Goal: Task Accomplishment & Management: Use online tool/utility

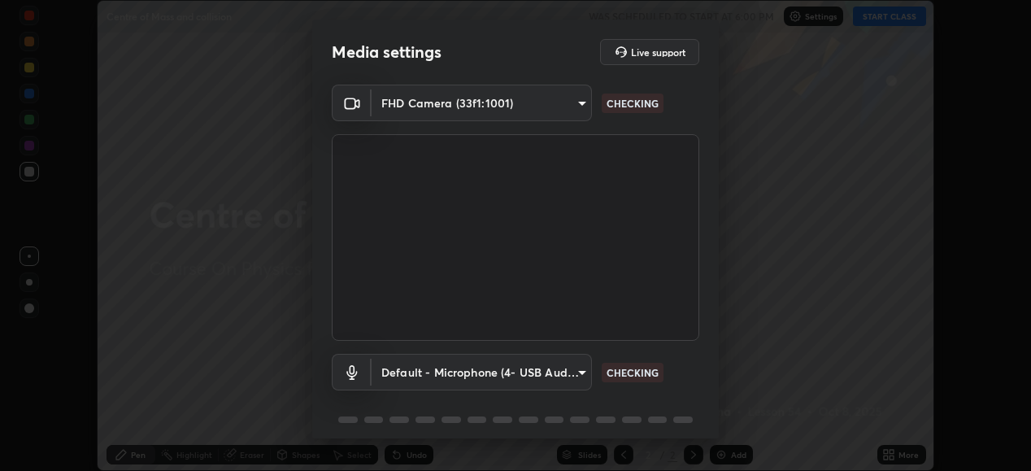
scroll to position [63, 0]
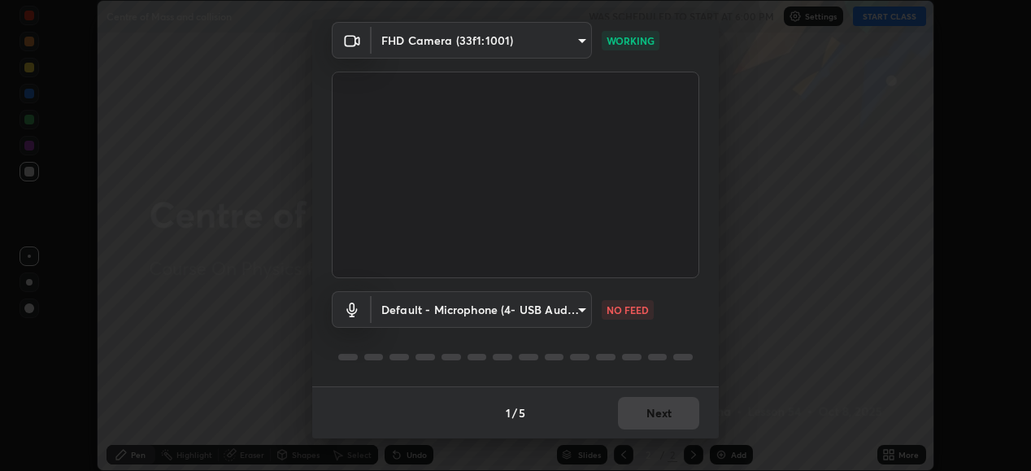
click at [581, 313] on body "Erase all Centre of Mass and collision WAS SCHEDULED TO START AT 6:00 PM Settin…" at bounding box center [515, 235] width 1031 height 471
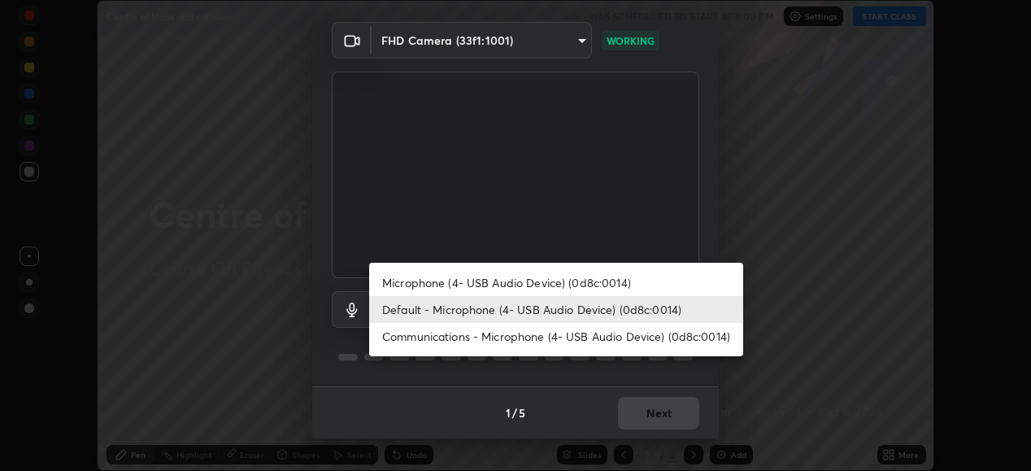
click at [530, 310] on li "Default - Microphone (4- USB Audio Device) (0d8c:0014)" at bounding box center [556, 309] width 374 height 27
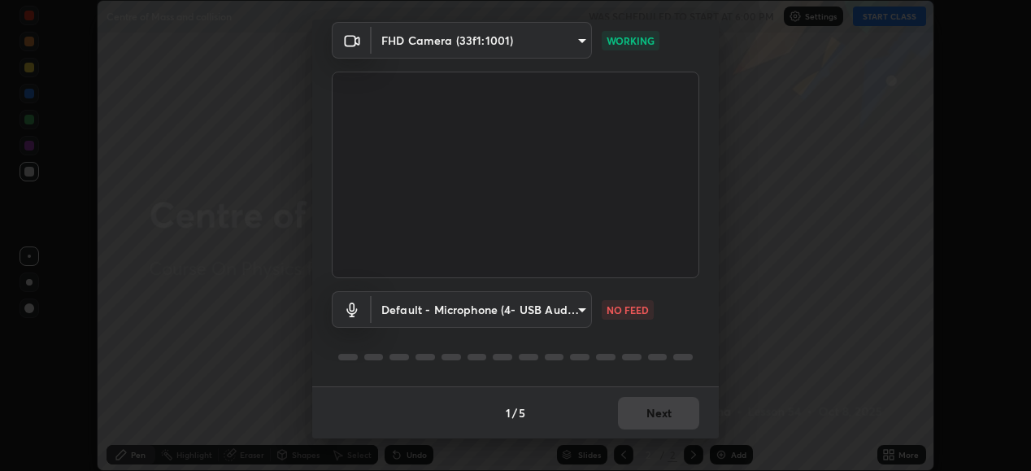
click at [563, 313] on body "Erase all Centre of Mass and collision WAS SCHEDULED TO START AT 6:00 PM Settin…" at bounding box center [515, 235] width 1031 height 471
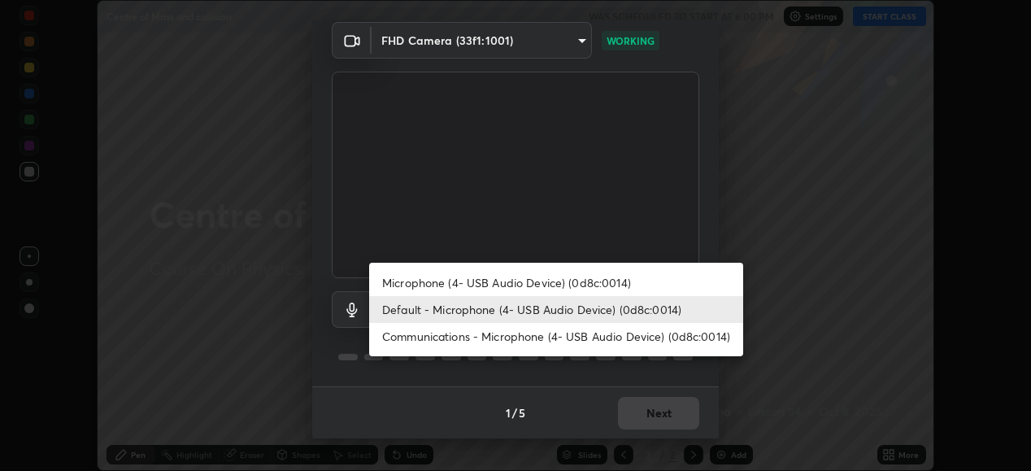
click at [571, 281] on li "Microphone (4- USB Audio Device) (0d8c:0014)" at bounding box center [556, 282] width 374 height 27
type input "1e5c434b4743df649040ee197aff357b2bb9eb97cd9125291c1fa44b585ee27b"
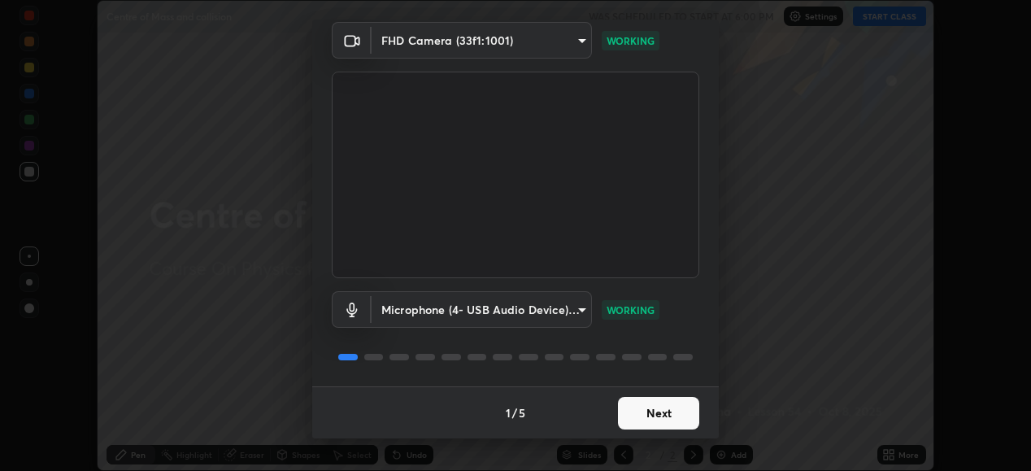
click at [663, 414] on button "Next" at bounding box center [658, 413] width 81 height 33
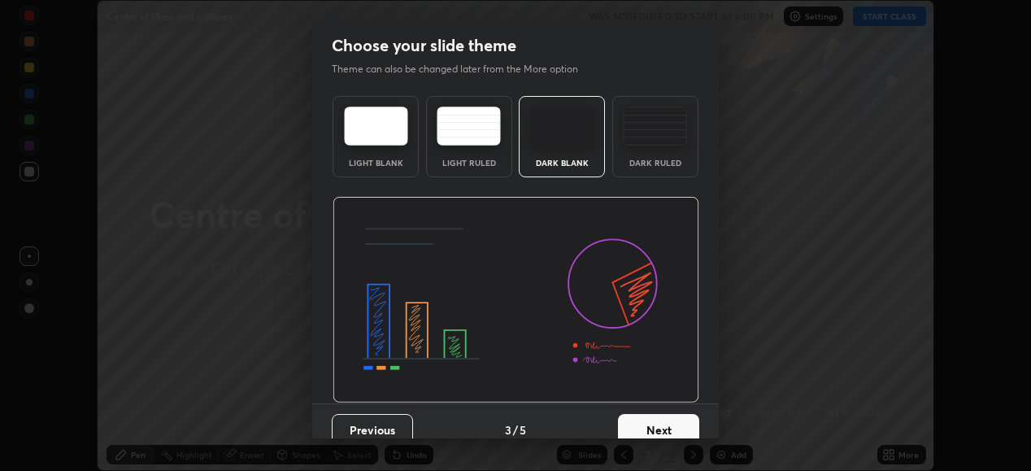
click at [668, 419] on button "Next" at bounding box center [658, 430] width 81 height 33
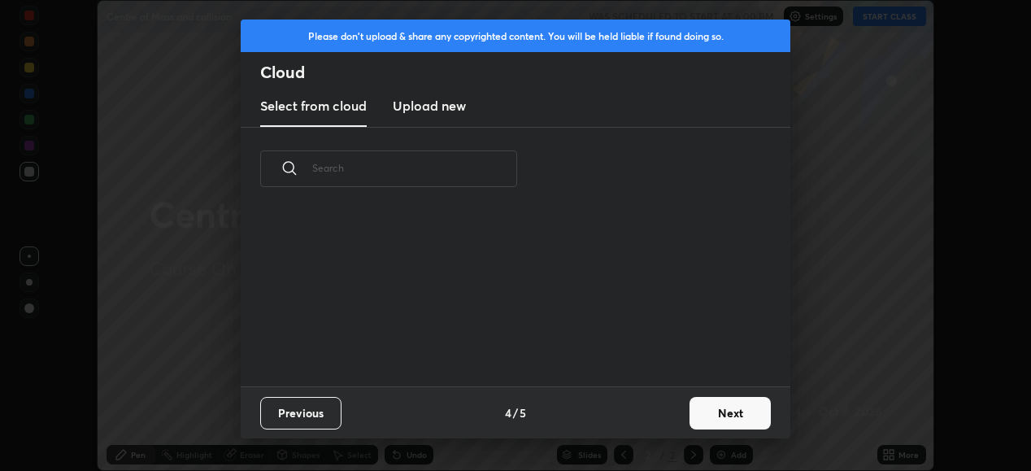
click at [729, 418] on button "Next" at bounding box center [730, 413] width 81 height 33
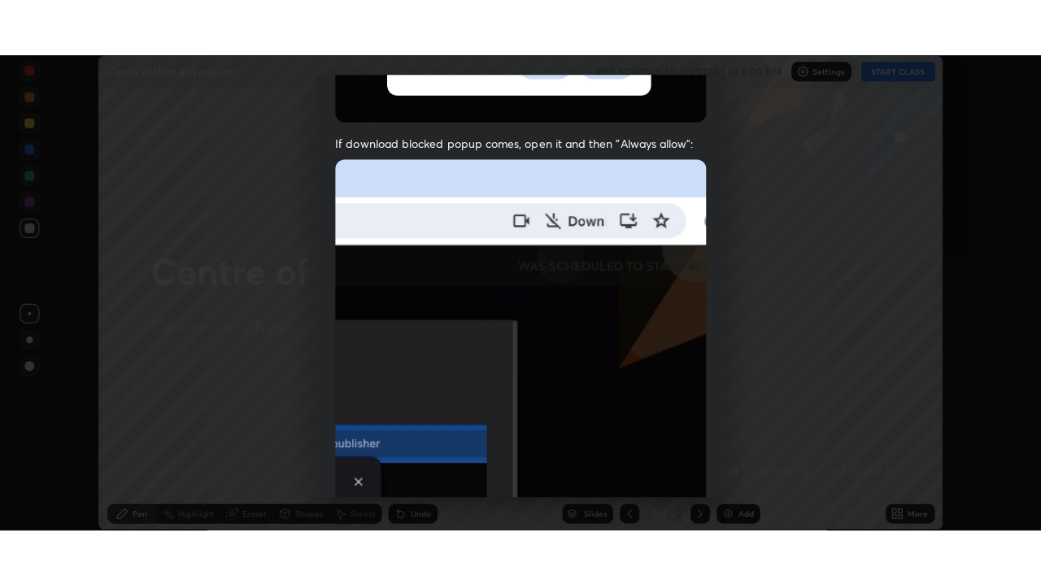
scroll to position [394, 0]
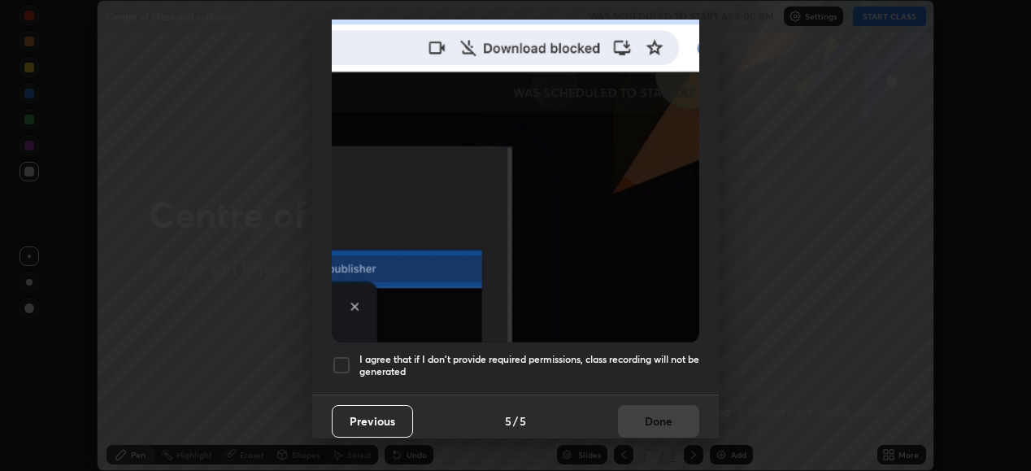
click at [637, 354] on h5 "I agree that if I don't provide required permissions, class recording will not …" at bounding box center [529, 365] width 340 height 25
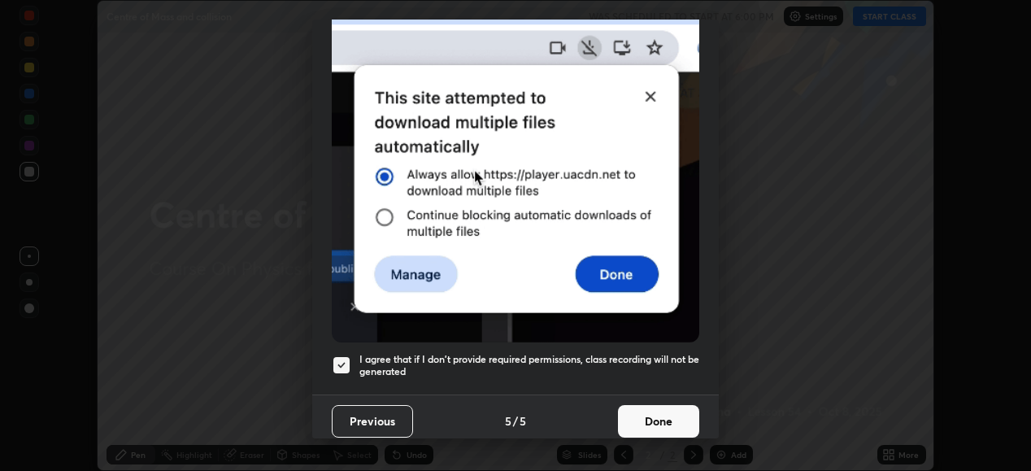
click at [629, 405] on button "Done" at bounding box center [658, 421] width 81 height 33
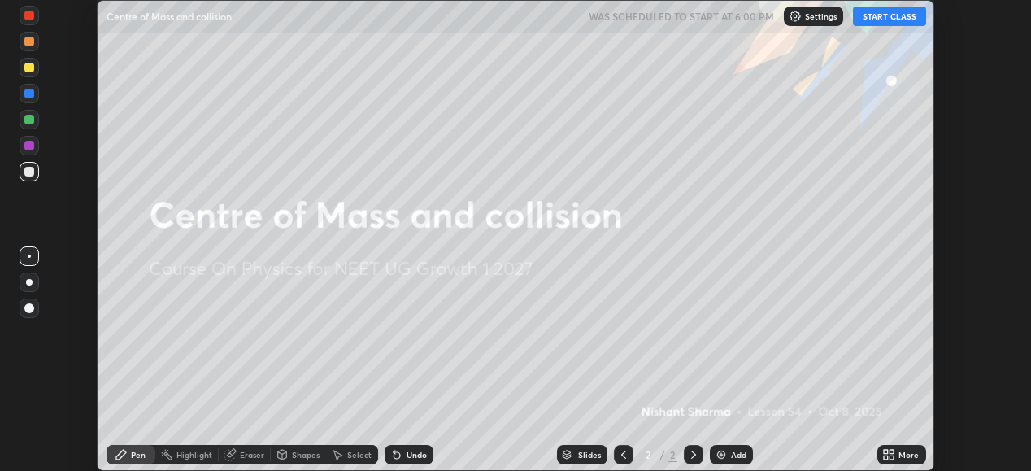
click at [886, 457] on icon at bounding box center [886, 457] width 4 height 4
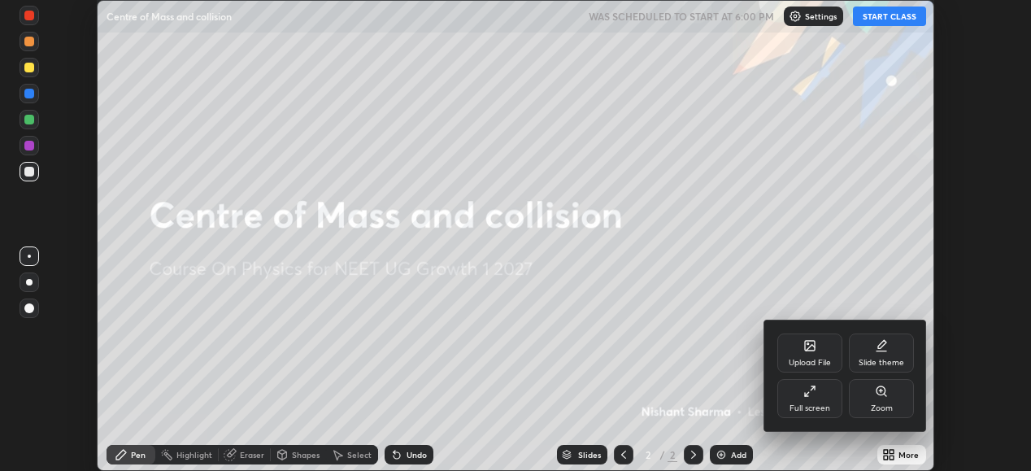
click at [809, 398] on div "Full screen" at bounding box center [809, 398] width 65 height 39
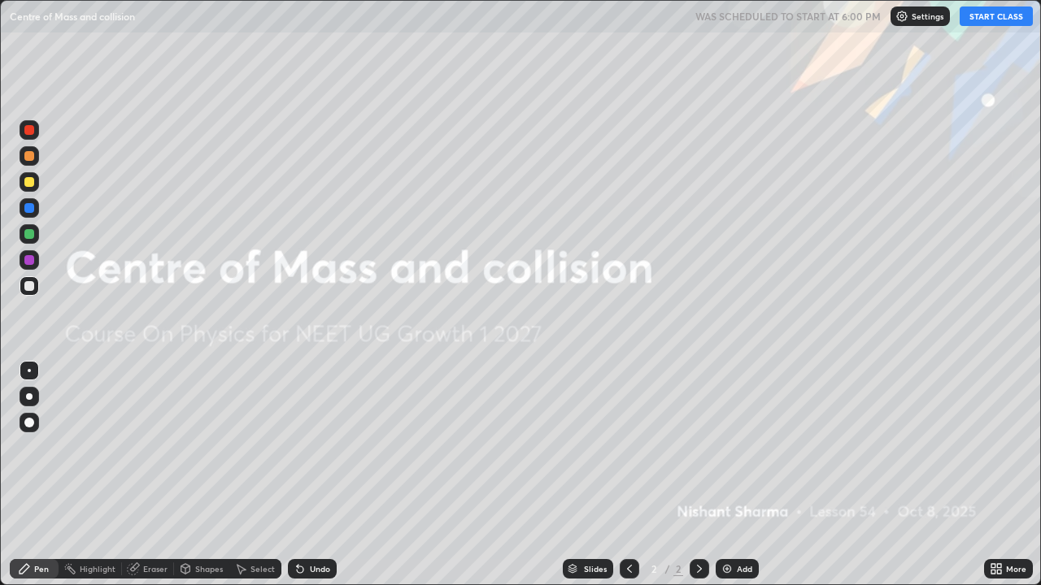
scroll to position [585, 1041]
click at [988, 18] on button "START CLASS" at bounding box center [996, 17] width 73 height 20
click at [745, 470] on div "Add" at bounding box center [744, 569] width 15 height 8
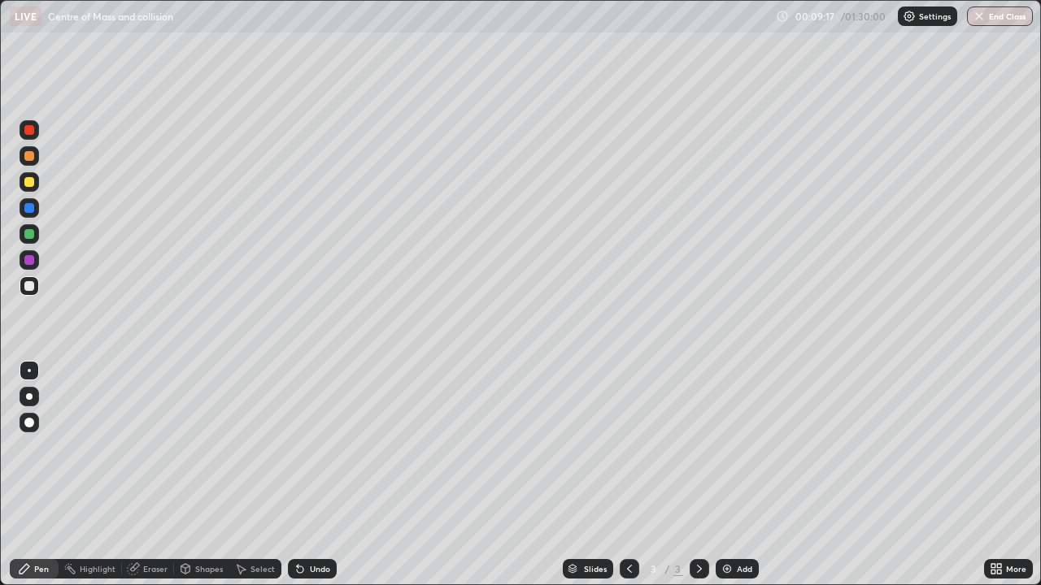
click at [314, 470] on div "Undo" at bounding box center [312, 569] width 49 height 20
click at [310, 470] on div "Undo" at bounding box center [320, 569] width 20 height 8
click at [739, 470] on div "Add" at bounding box center [744, 569] width 15 height 8
click at [150, 470] on div "Eraser" at bounding box center [155, 569] width 24 height 8
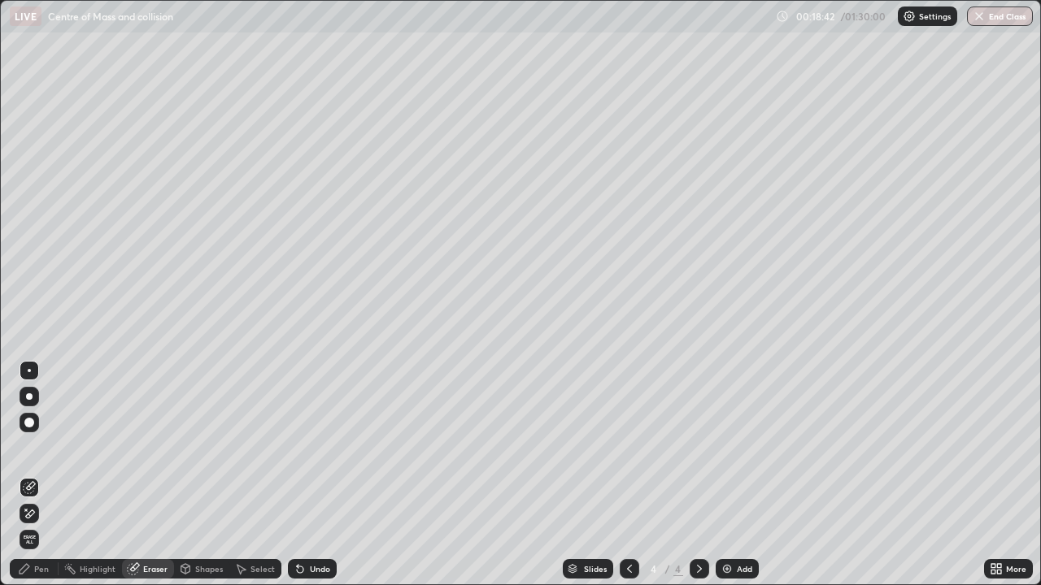
click at [46, 470] on div "Pen" at bounding box center [41, 569] width 15 height 8
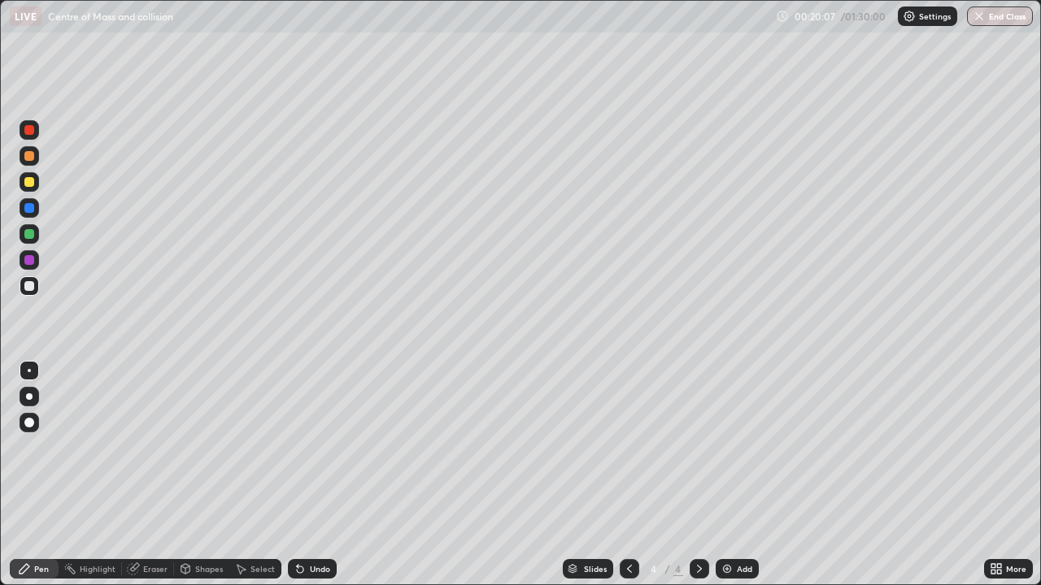
click at [314, 470] on div "Undo" at bounding box center [312, 569] width 49 height 20
click at [315, 470] on div "Undo" at bounding box center [312, 569] width 49 height 20
click at [729, 470] on img at bounding box center [726, 569] width 13 height 13
click at [723, 470] on img at bounding box center [726, 569] width 13 height 13
click at [28, 181] on div at bounding box center [29, 182] width 10 height 10
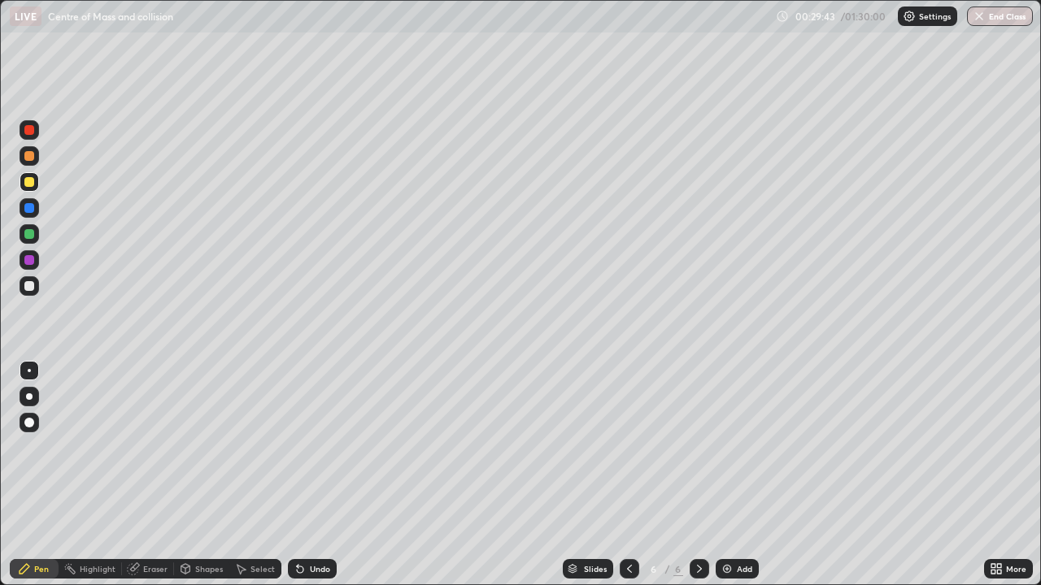
click at [730, 470] on img at bounding box center [726, 569] width 13 height 13
click at [28, 285] on div at bounding box center [29, 286] width 10 height 10
click at [30, 423] on div at bounding box center [29, 423] width 10 height 10
click at [29, 181] on div at bounding box center [29, 182] width 10 height 10
click at [29, 371] on div at bounding box center [29, 370] width 3 height 3
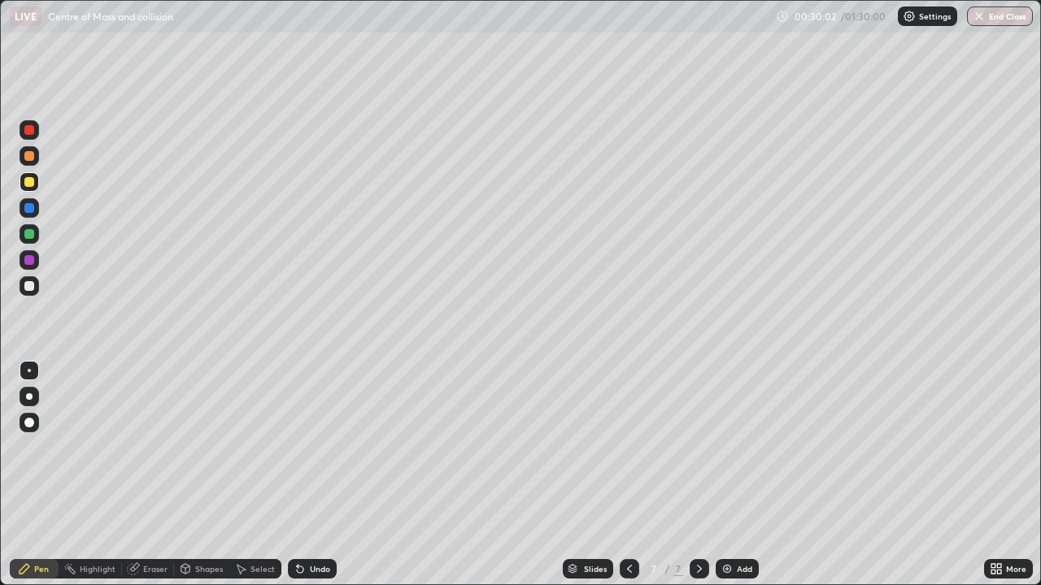
click at [309, 470] on div "Undo" at bounding box center [312, 569] width 49 height 20
click at [733, 470] on div "Add" at bounding box center [737, 569] width 43 height 20
click at [28, 283] on div at bounding box center [29, 286] width 10 height 10
click at [317, 470] on div "Undo" at bounding box center [320, 569] width 20 height 8
click at [737, 470] on div "Add" at bounding box center [744, 569] width 15 height 8
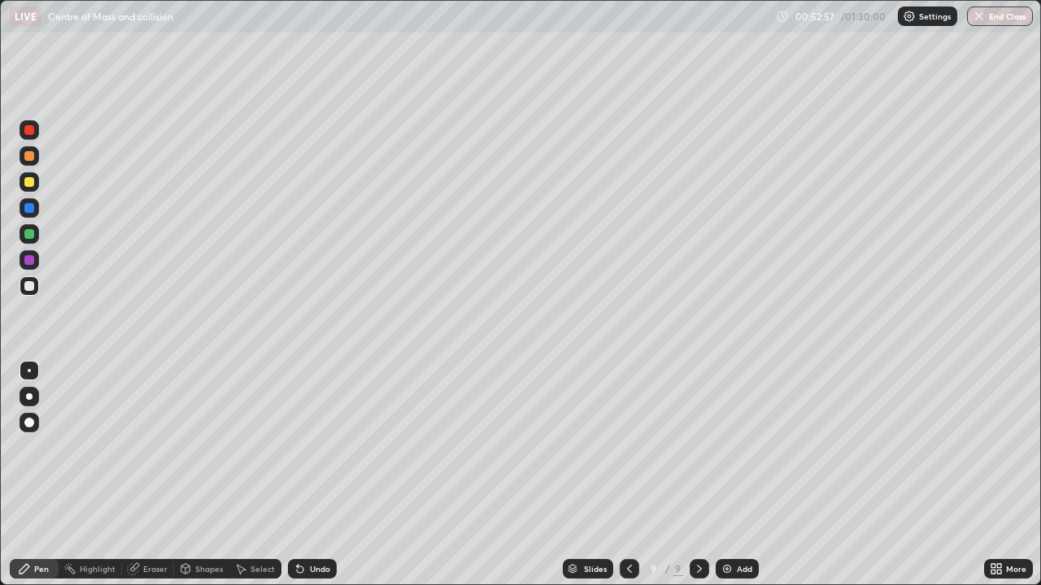
click at [31, 185] on div at bounding box center [29, 182] width 10 height 10
click at [733, 470] on div "Add" at bounding box center [737, 569] width 43 height 20
click at [207, 470] on div "Shapes" at bounding box center [209, 569] width 28 height 8
click at [220, 470] on div "Shapes" at bounding box center [201, 569] width 55 height 33
click at [315, 470] on div "Undo" at bounding box center [320, 569] width 20 height 8
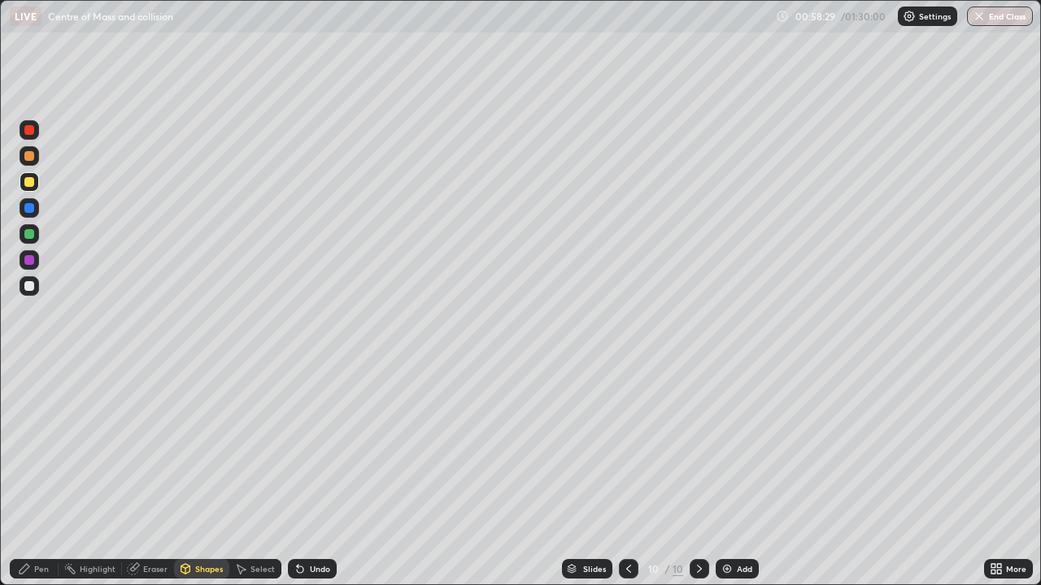
click at [33, 470] on div "Pen" at bounding box center [34, 569] width 49 height 20
click at [154, 470] on div "Eraser" at bounding box center [155, 569] width 24 height 8
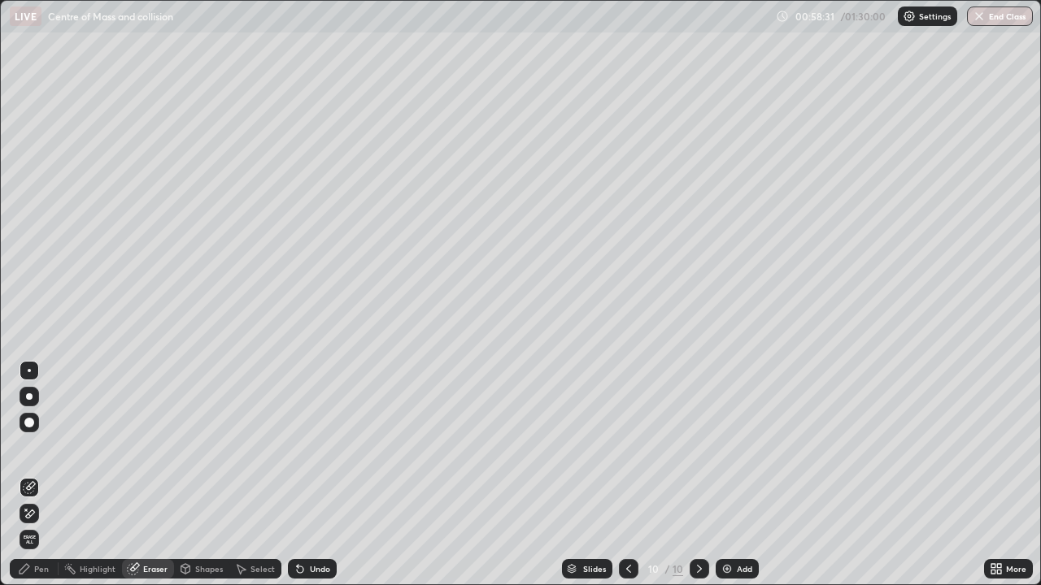
click at [26, 470] on span "Erase all" at bounding box center [29, 540] width 18 height 10
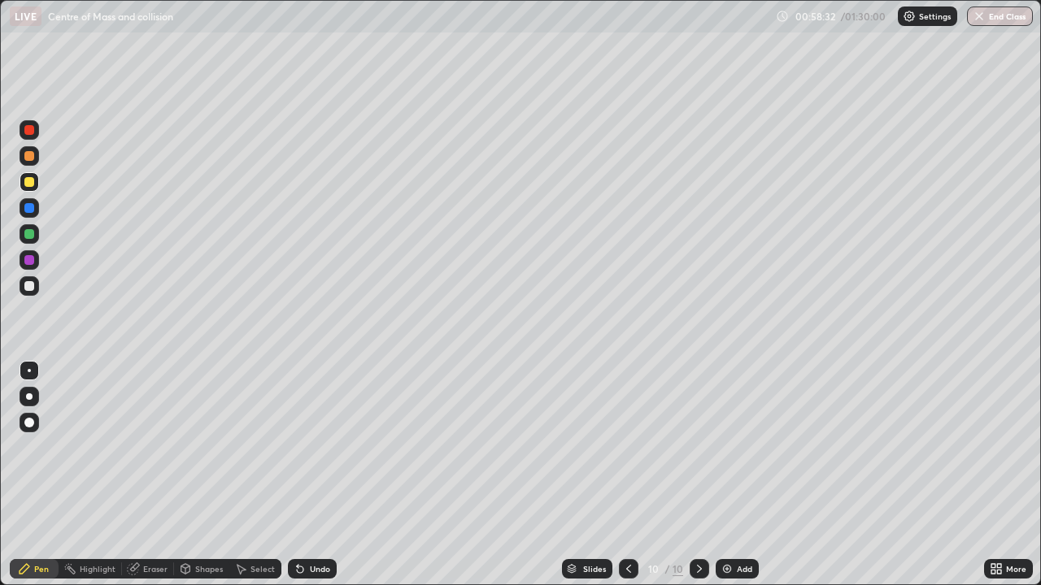
click at [28, 287] on div at bounding box center [29, 286] width 10 height 10
click at [315, 470] on div "Undo" at bounding box center [320, 569] width 20 height 8
click at [314, 470] on div "Undo" at bounding box center [320, 569] width 20 height 8
click at [315, 470] on div "Undo" at bounding box center [320, 569] width 20 height 8
click at [316, 470] on div "Undo" at bounding box center [320, 569] width 20 height 8
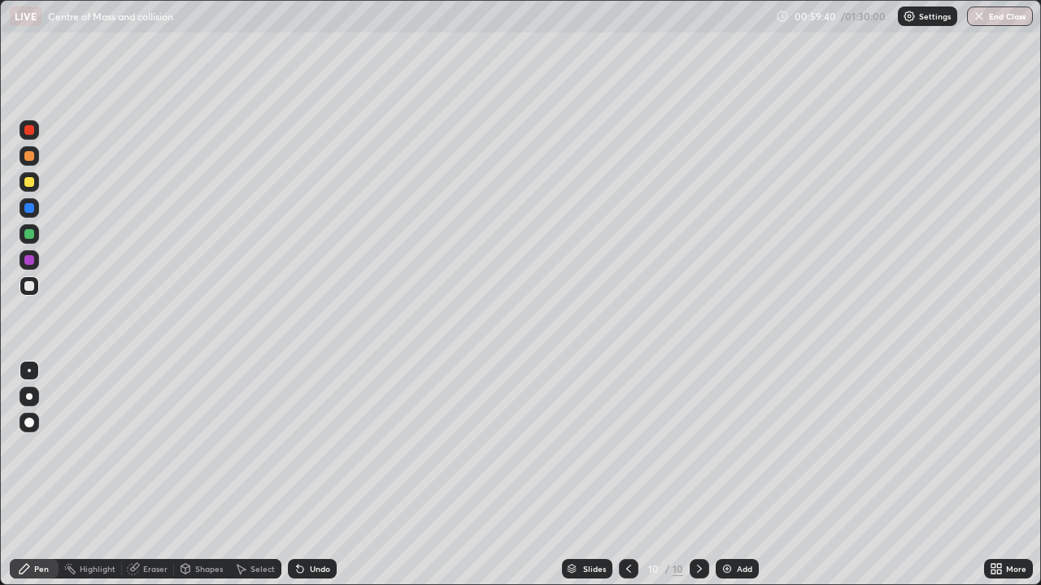
click at [319, 470] on div "Undo" at bounding box center [320, 569] width 20 height 8
click at [320, 470] on div "Undo" at bounding box center [320, 569] width 20 height 8
click at [322, 470] on div "Undo" at bounding box center [320, 569] width 20 height 8
click at [743, 470] on div "Add" at bounding box center [744, 569] width 15 height 8
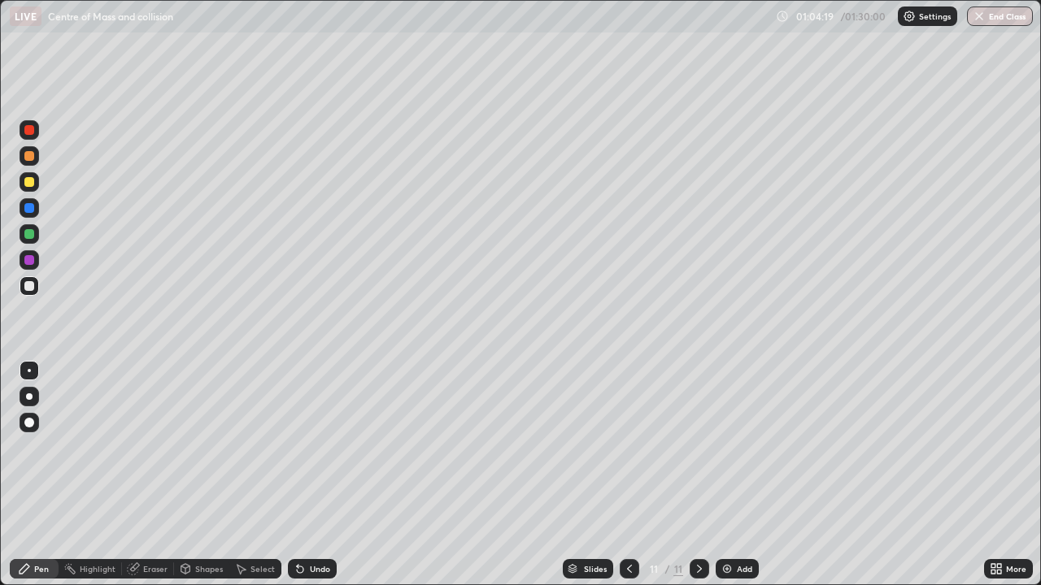
click at [629, 470] on icon at bounding box center [629, 569] width 5 height 8
click at [698, 470] on icon at bounding box center [699, 569] width 13 height 13
click at [732, 470] on img at bounding box center [726, 569] width 13 height 13
click at [316, 470] on div "Undo" at bounding box center [312, 569] width 49 height 20
click at [317, 470] on div "Undo" at bounding box center [320, 569] width 20 height 8
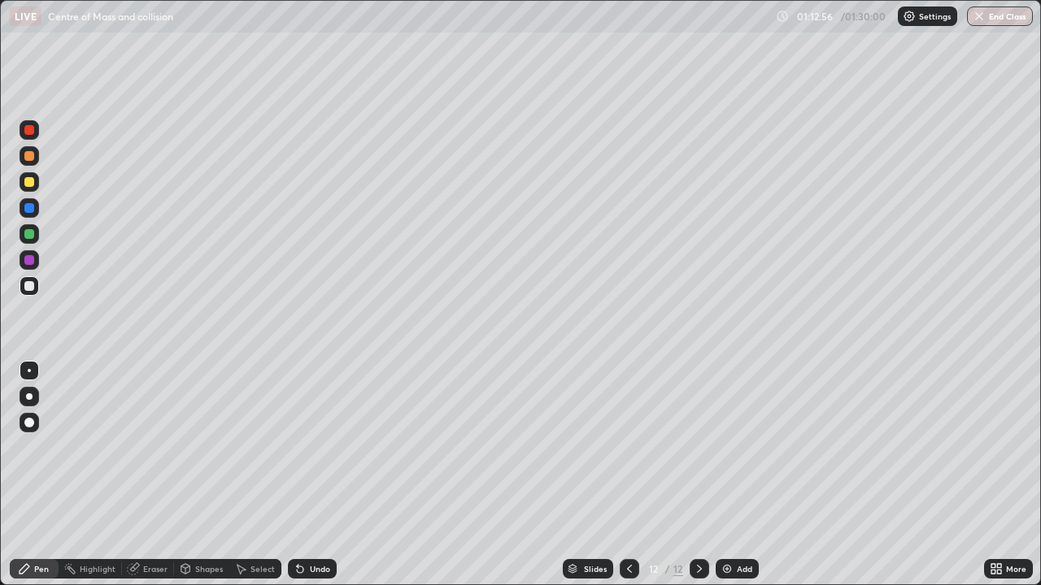
click at [312, 470] on div "Undo" at bounding box center [312, 569] width 49 height 20
click at [311, 470] on div "Undo" at bounding box center [312, 569] width 49 height 20
click at [315, 470] on div "Undo" at bounding box center [320, 569] width 20 height 8
click at [314, 470] on div "Undo" at bounding box center [312, 569] width 49 height 20
click at [315, 470] on div "Undo" at bounding box center [320, 569] width 20 height 8
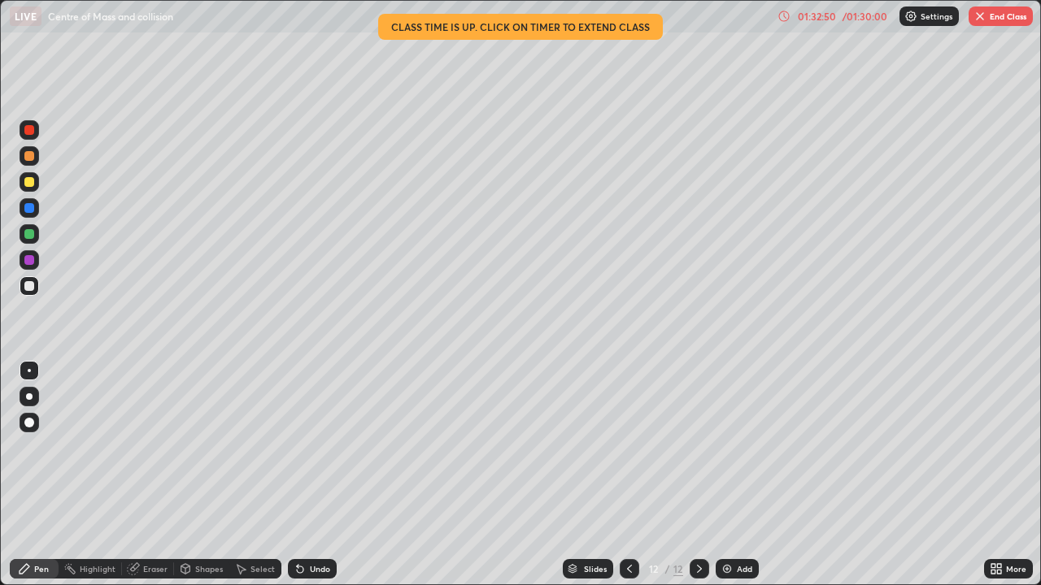
click at [990, 13] on button "End Class" at bounding box center [1000, 17] width 64 height 20
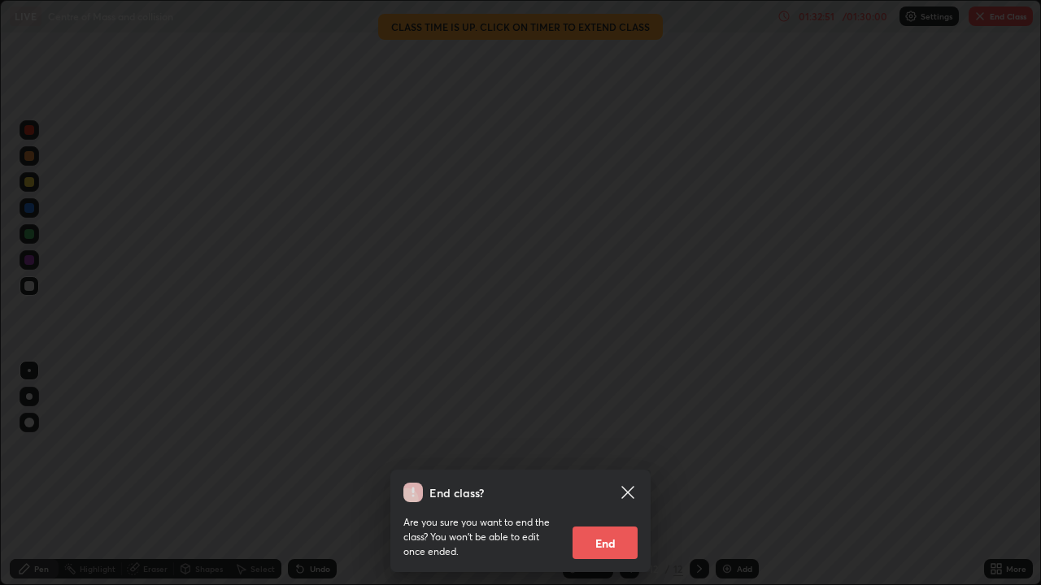
click at [612, 470] on button "End" at bounding box center [604, 543] width 65 height 33
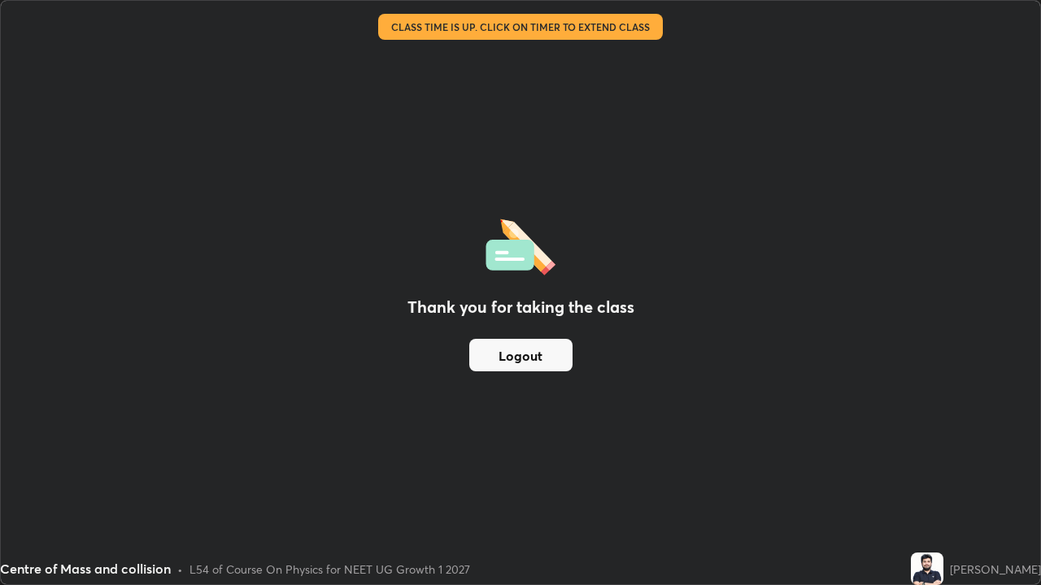
click at [514, 358] on button "Logout" at bounding box center [520, 355] width 103 height 33
